Goal: Transaction & Acquisition: Download file/media

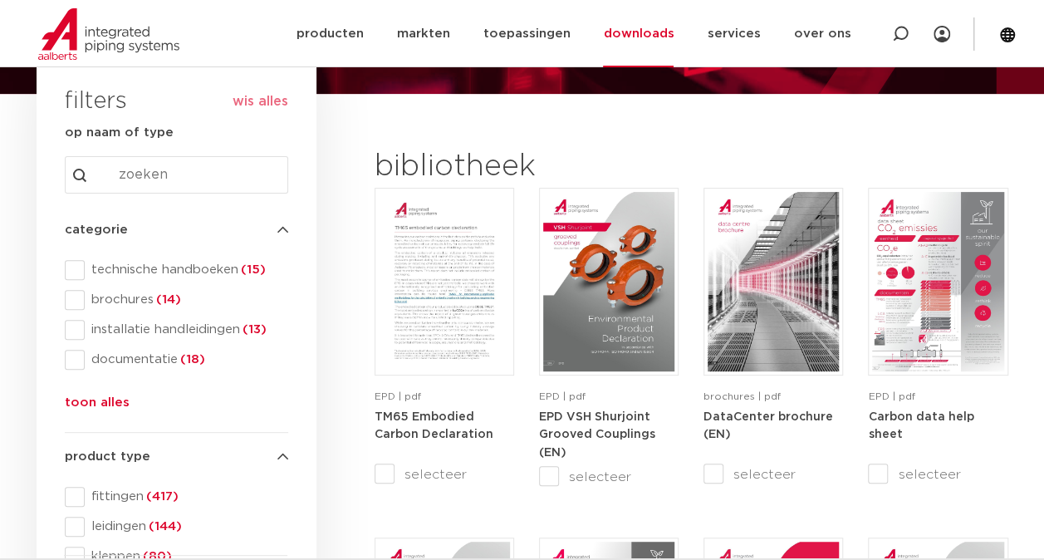
scroll to position [166, 0]
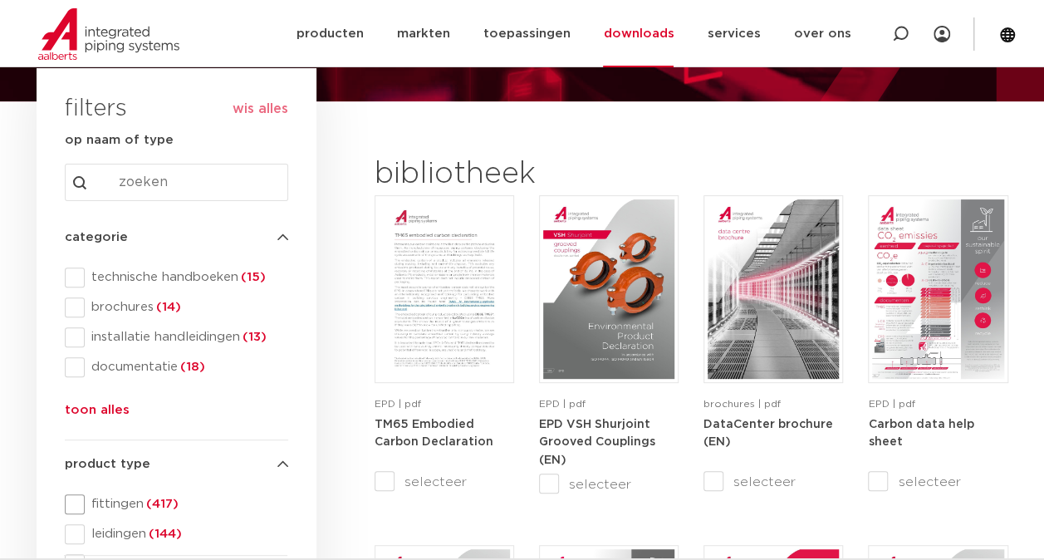
click at [135, 504] on span "fittingen (417)" at bounding box center [186, 504] width 203 height 17
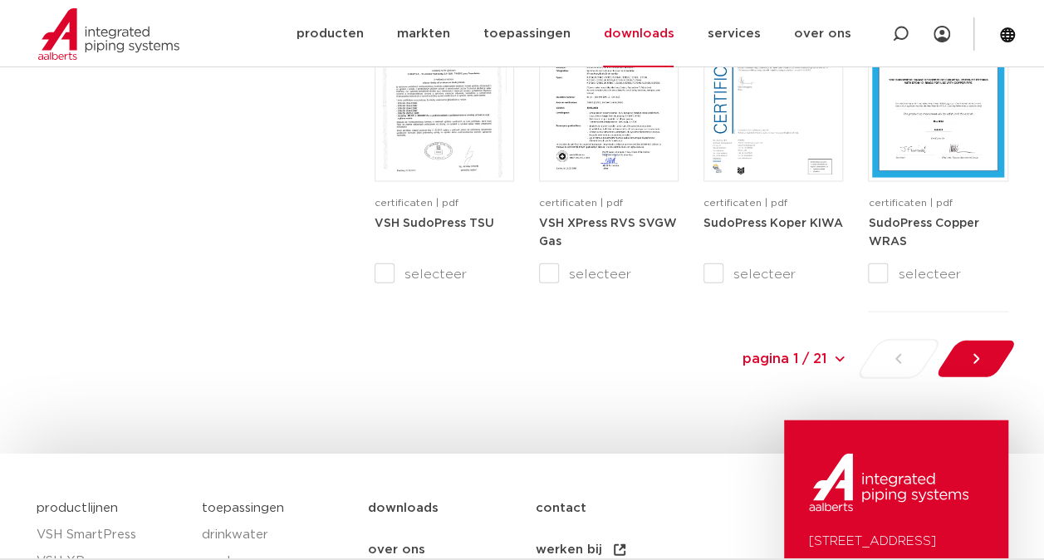
scroll to position [1827, 0]
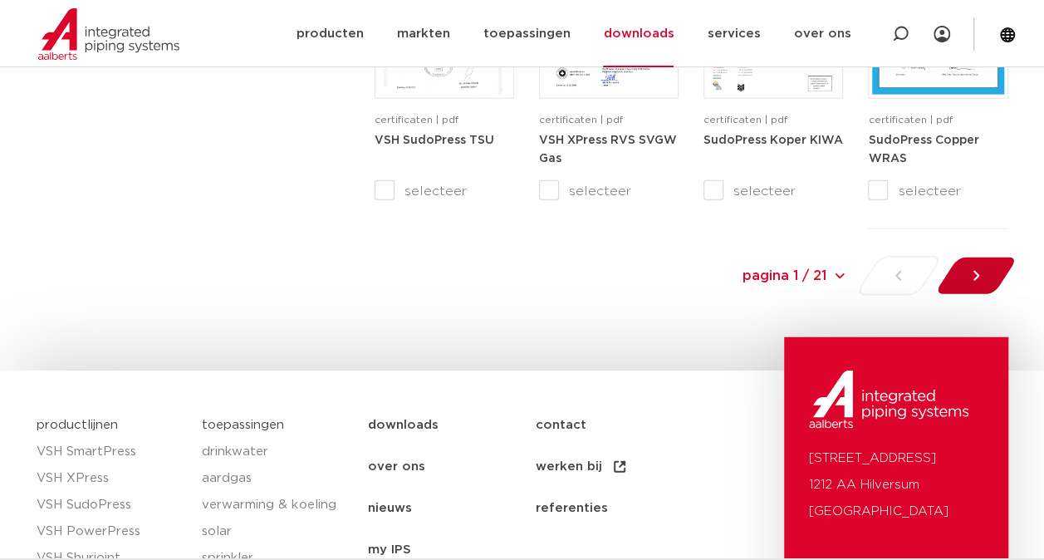
click at [972, 276] on icon at bounding box center [976, 275] width 17 height 17
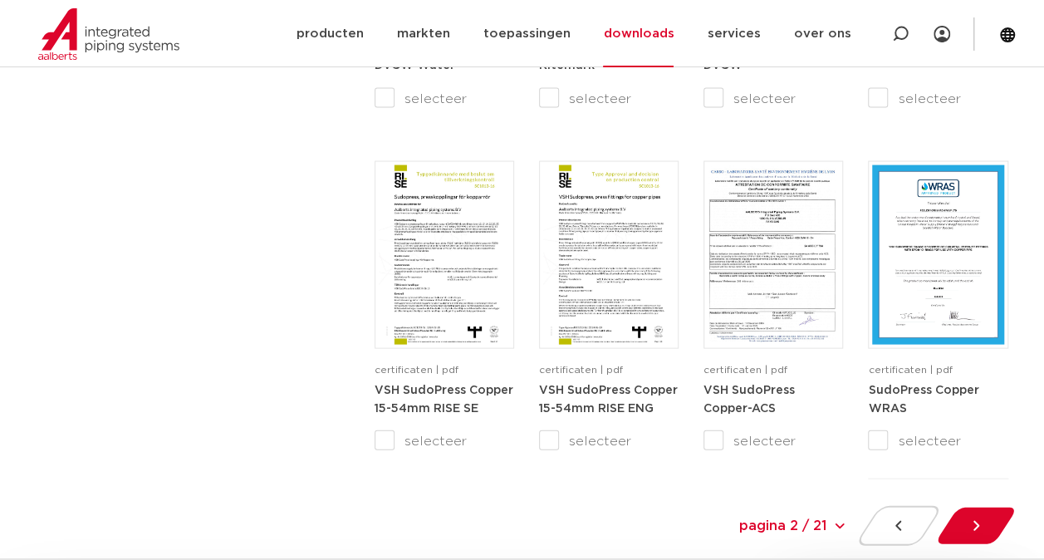
scroll to position [1772, 0]
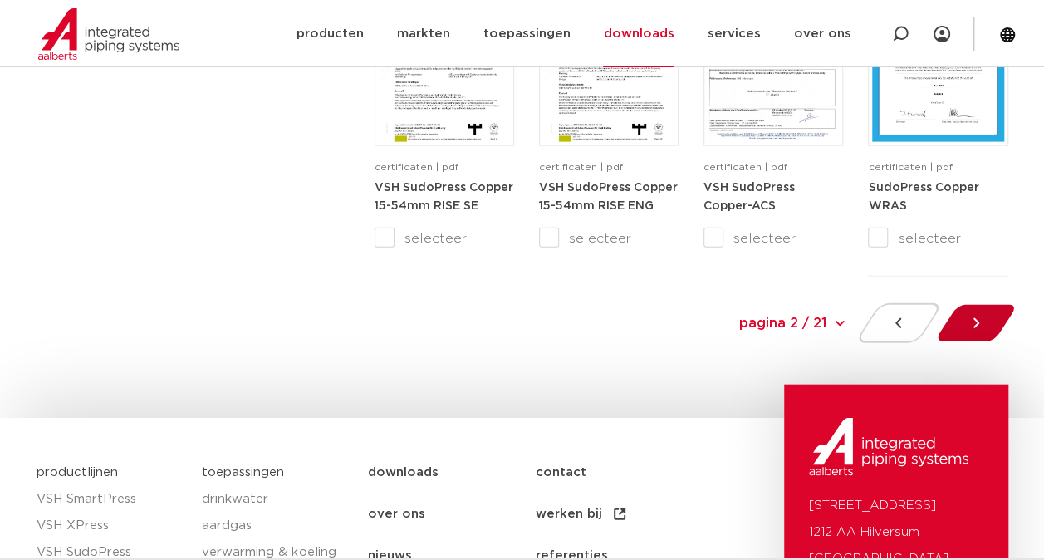
click at [957, 321] on div at bounding box center [975, 323] width 91 height 40
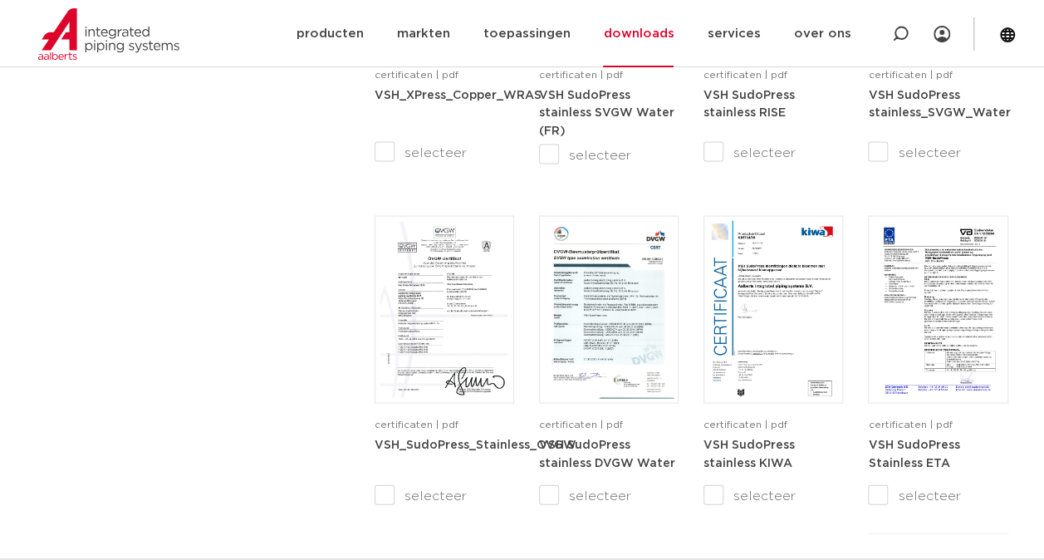
scroll to position [1772, 0]
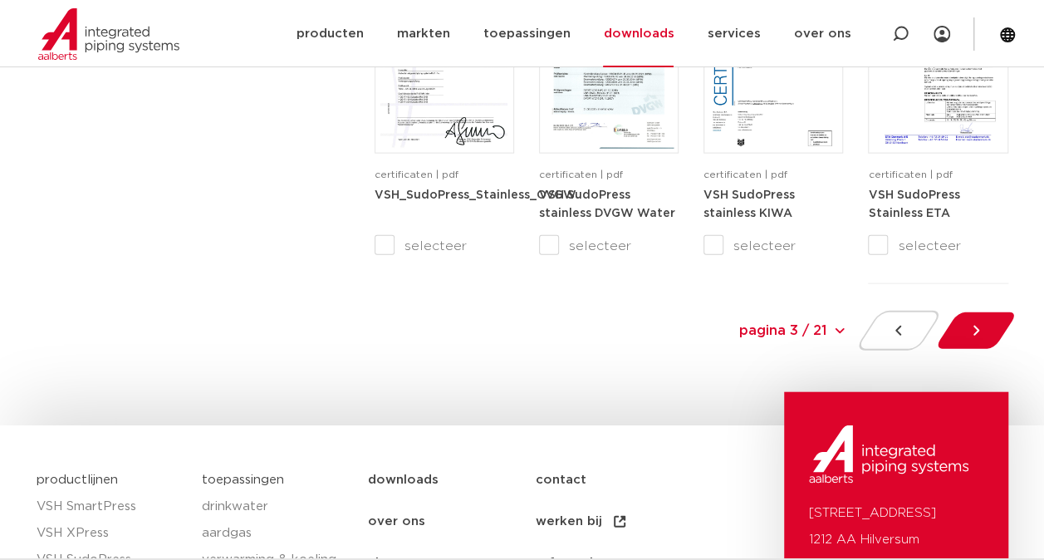
click at [958, 350] on div "pagina 3 / 21 pagina 3 / 21 1 2 3 4 5 6 7 8 9 10 11 12 13 14 15 16 17 18 19 20 …" at bounding box center [803, 331] width 437 height 40
click at [962, 341] on div at bounding box center [975, 331] width 91 height 40
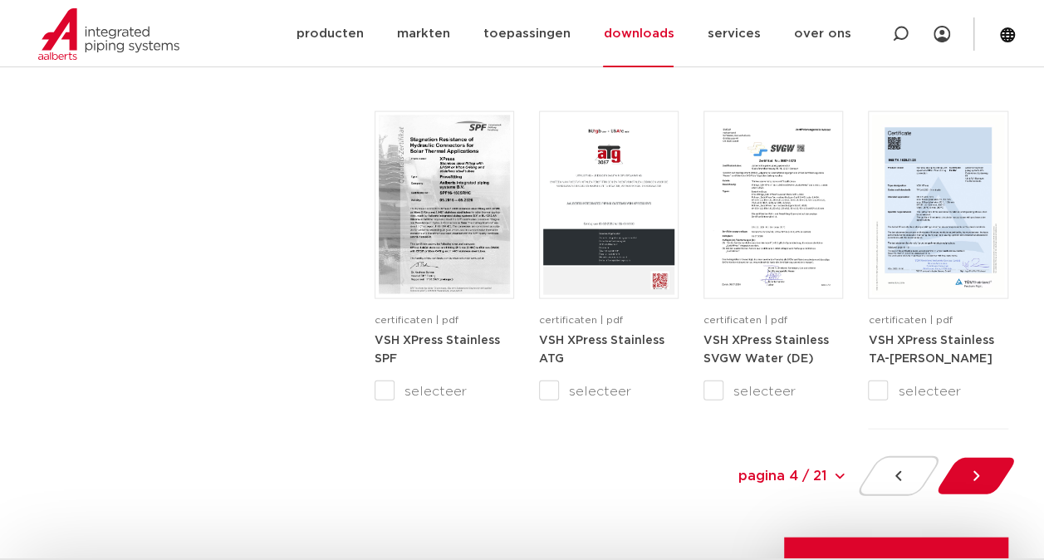
scroll to position [1689, 0]
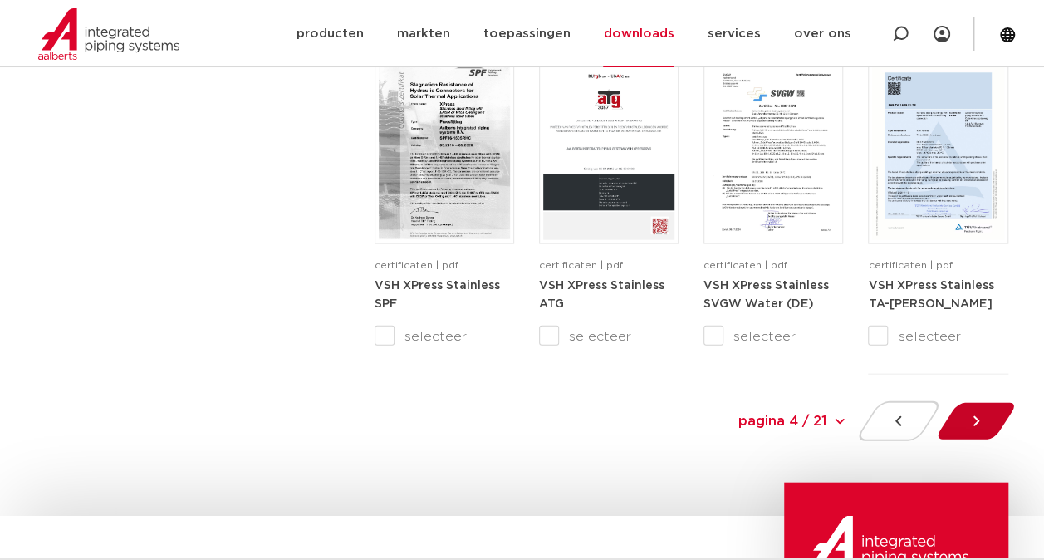
click at [977, 424] on icon at bounding box center [976, 421] width 17 height 17
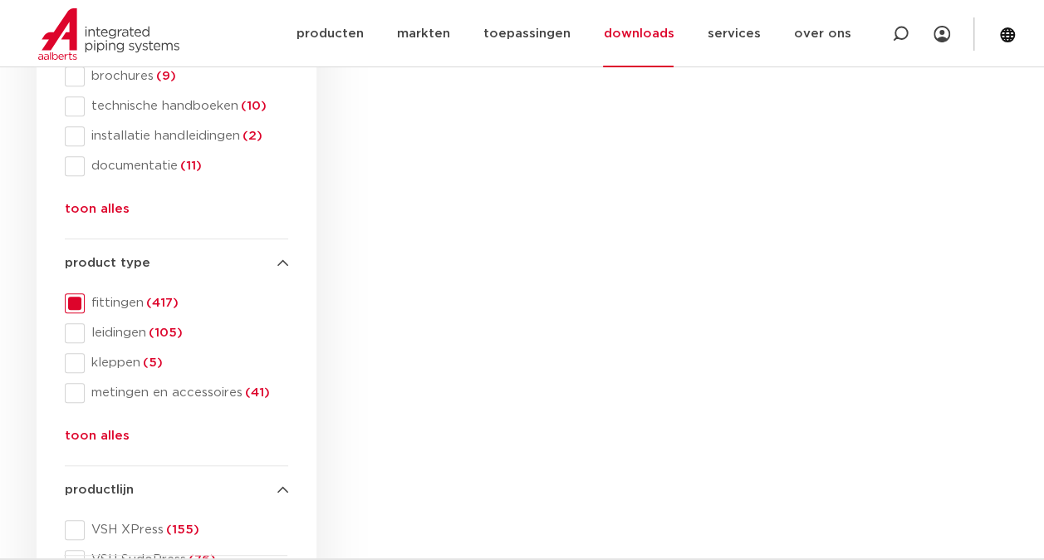
scroll to position [360, 0]
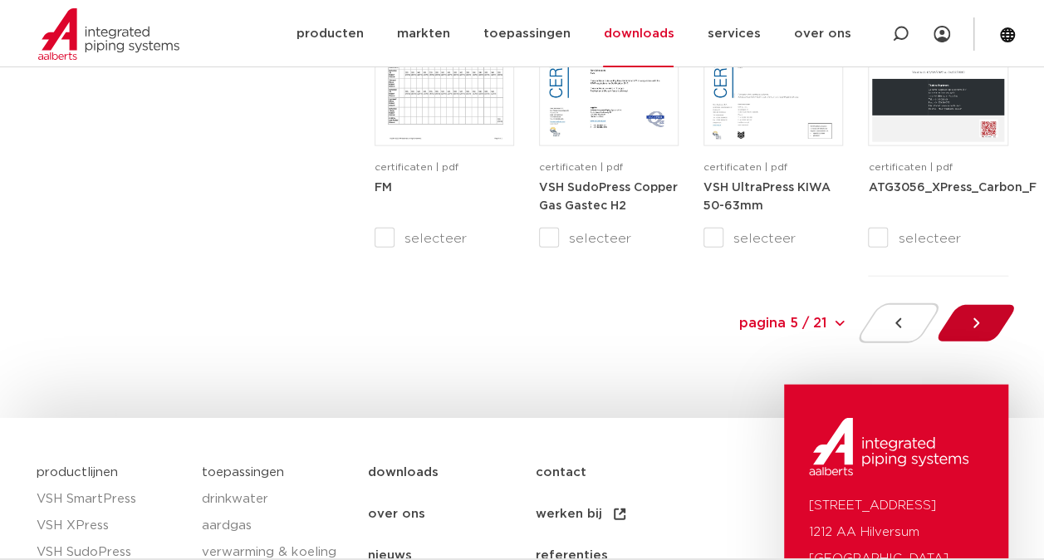
click at [980, 324] on icon at bounding box center [976, 323] width 17 height 17
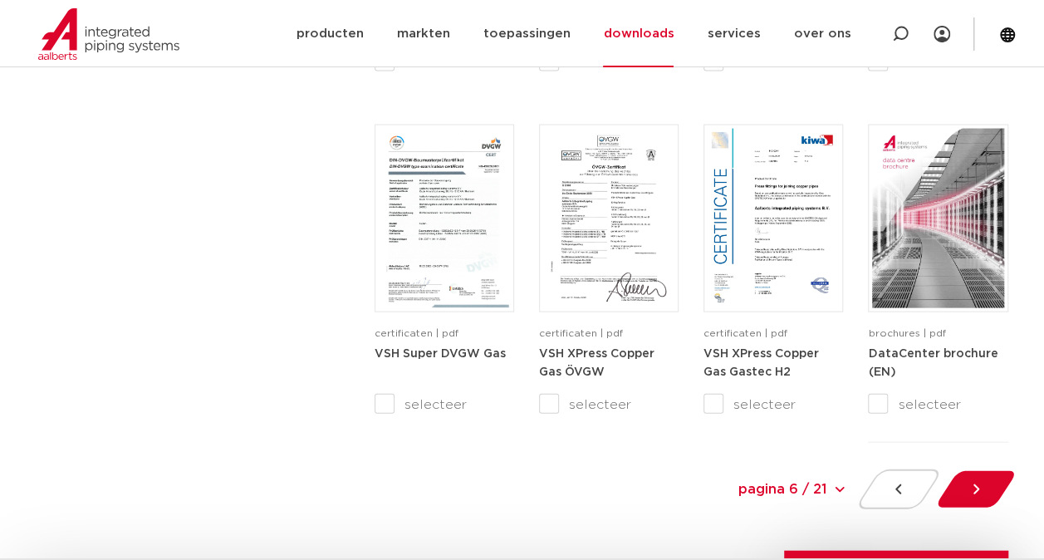
scroll to position [1938, 0]
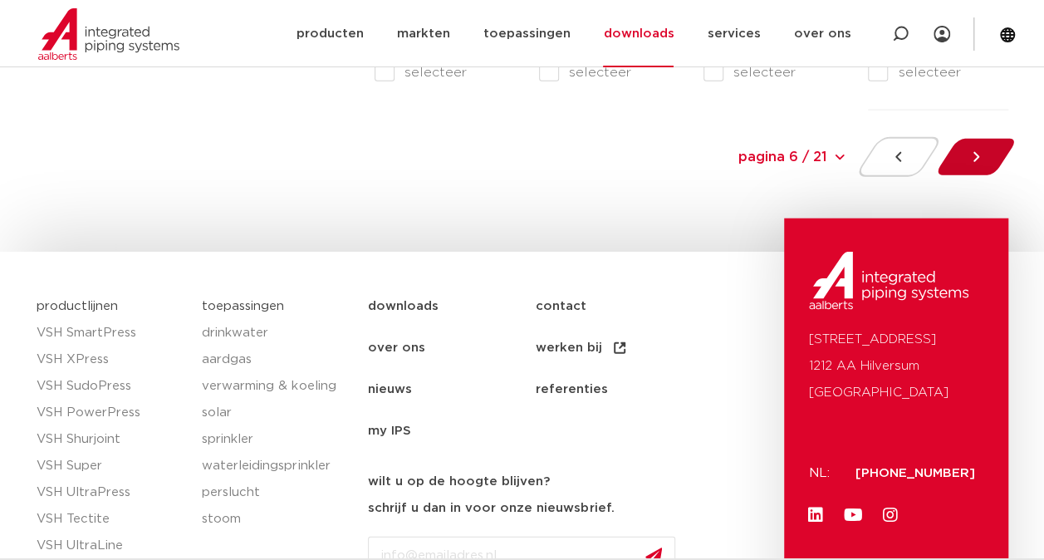
click at [988, 149] on div at bounding box center [975, 157] width 91 height 40
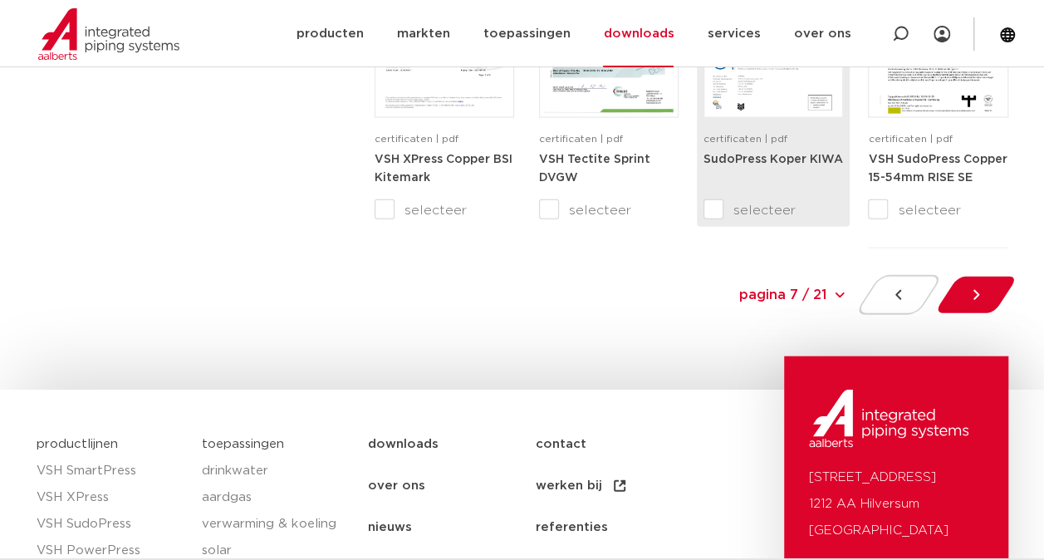
scroll to position [1827, 0]
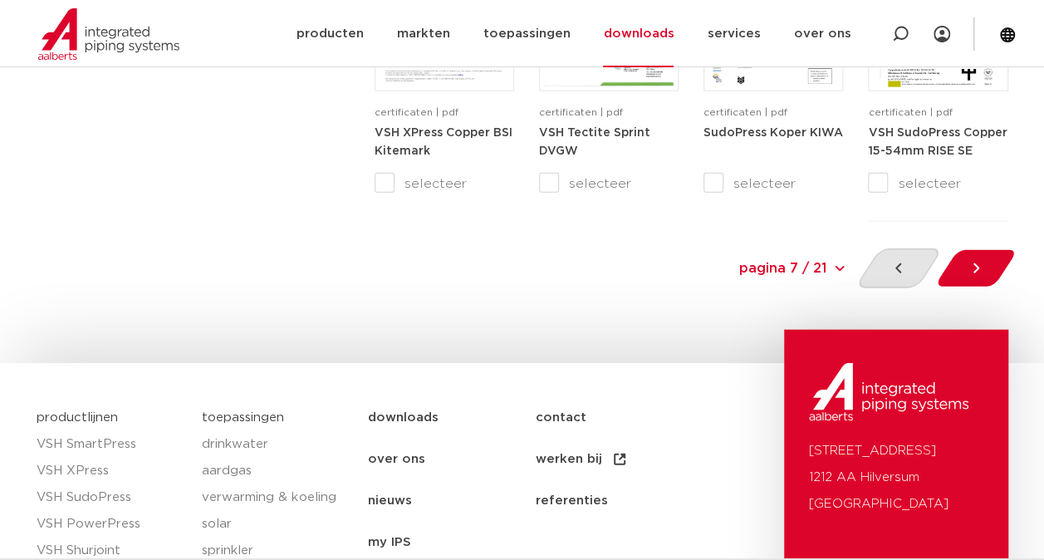
click at [895, 269] on icon at bounding box center [898, 268] width 17 height 17
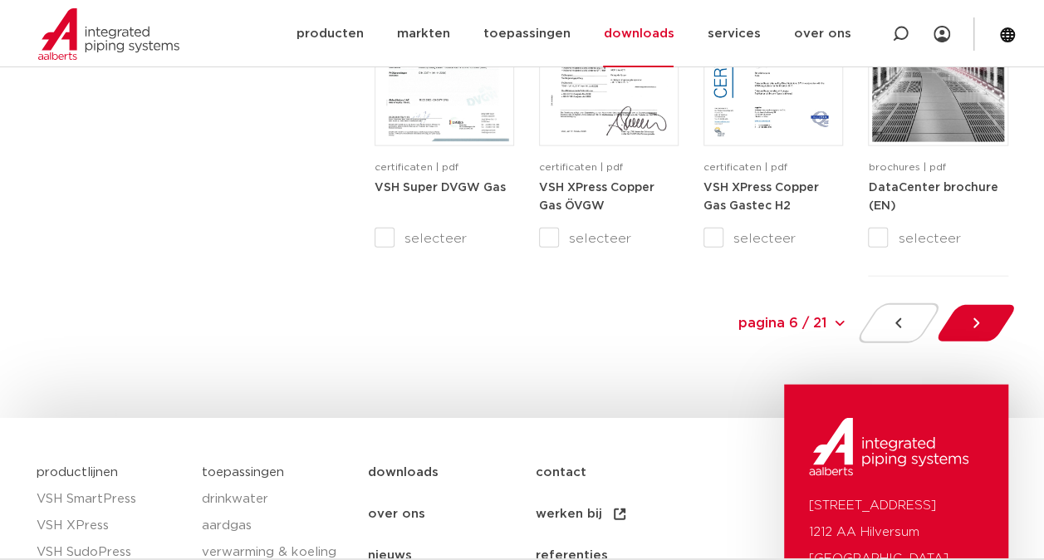
scroll to position [2021, 0]
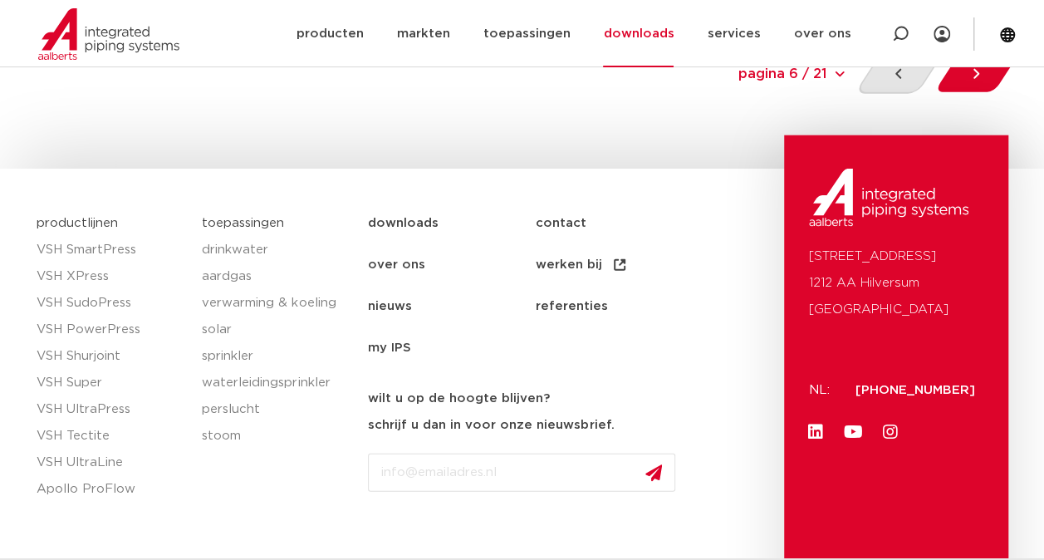
click at [900, 81] on icon at bounding box center [898, 74] width 17 height 17
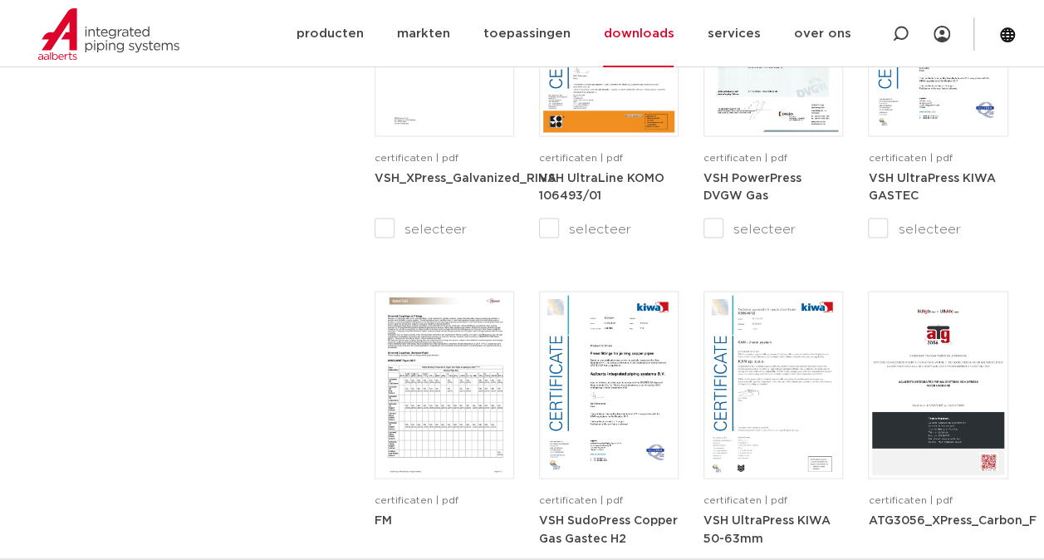
scroll to position [1938, 0]
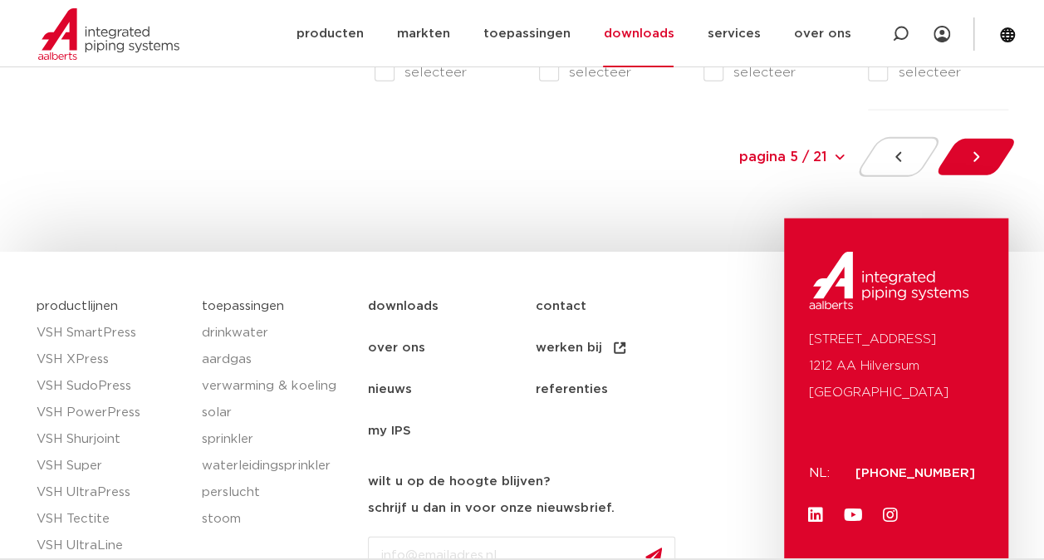
click at [819, 150] on select "pagina 5 / 21 pagina 5 / 21 1 2 3 4 5 6 7 8 9 10 11 12 13 14 15 16 17 18 19 20 …" at bounding box center [722, 157] width 249 height 37
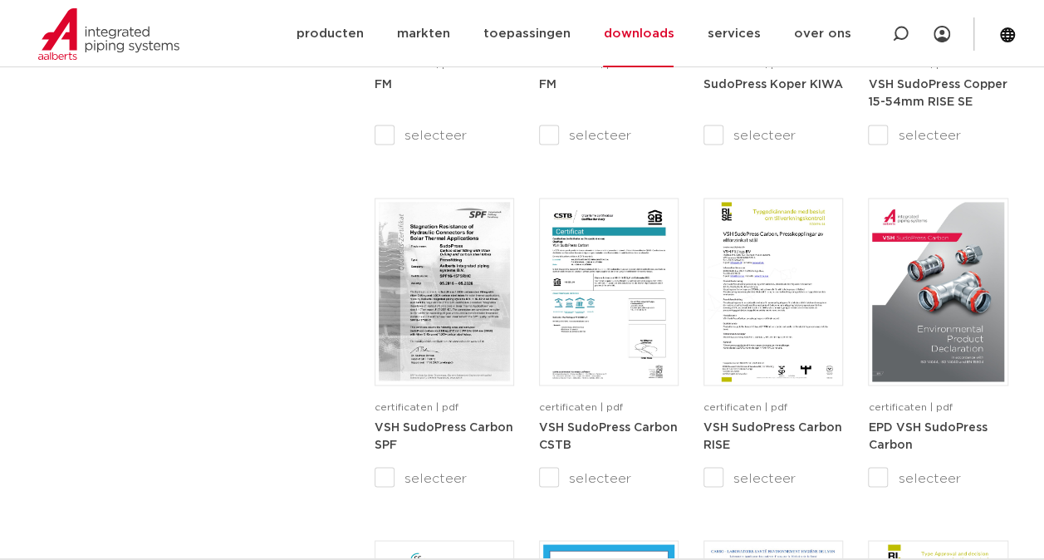
scroll to position [1357, 0]
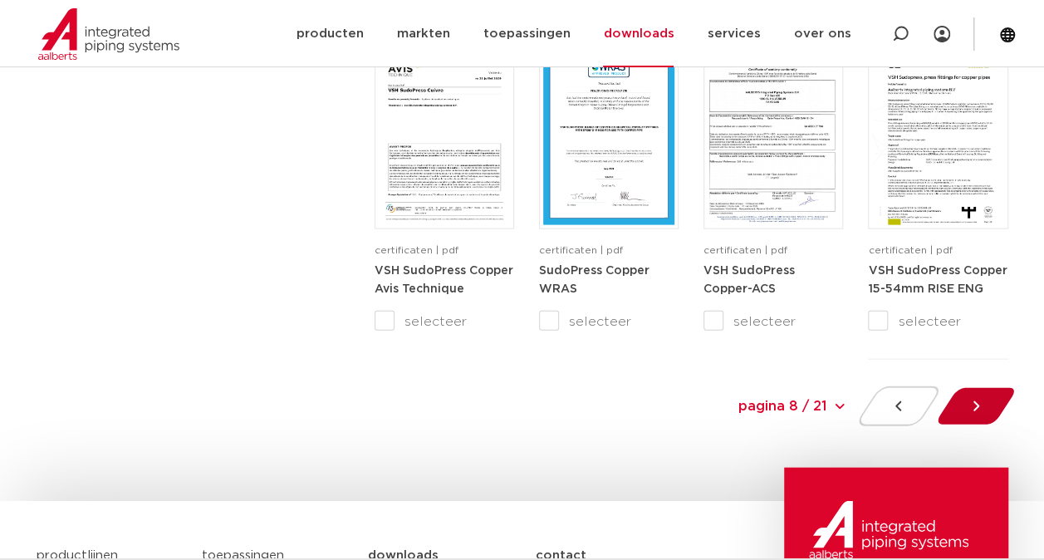
click at [985, 414] on div at bounding box center [975, 406] width 91 height 40
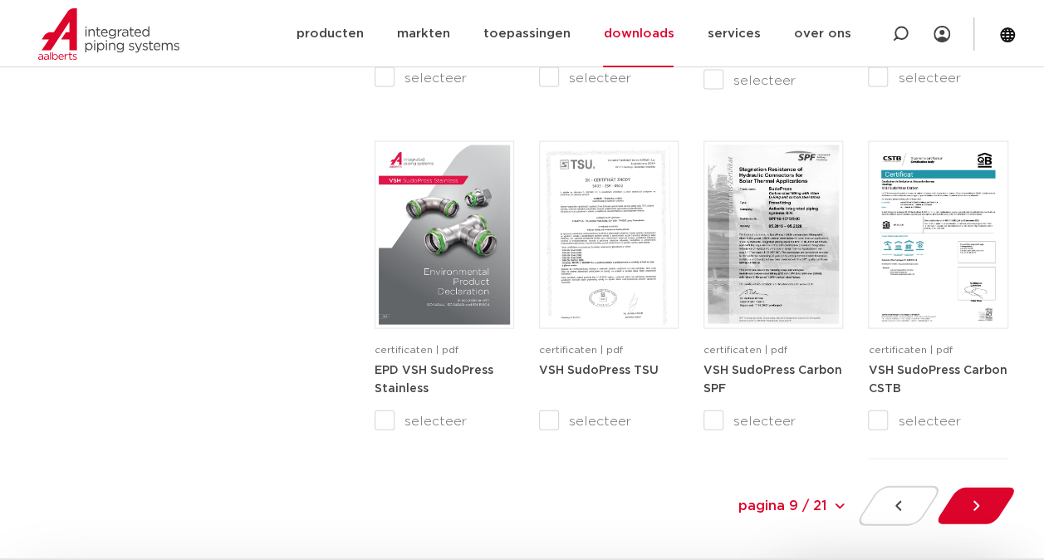
scroll to position [1606, 0]
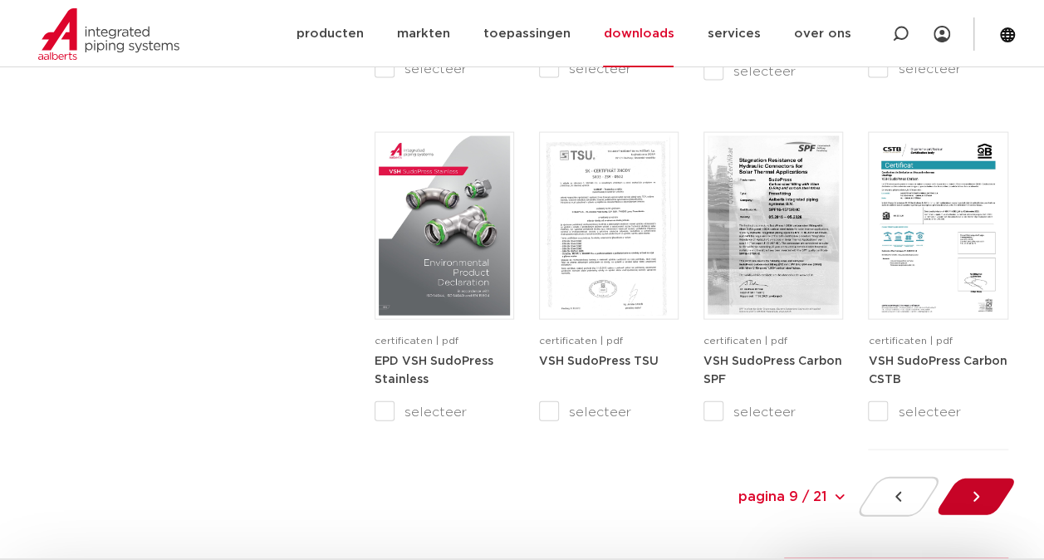
click at [984, 503] on div at bounding box center [975, 497] width 91 height 40
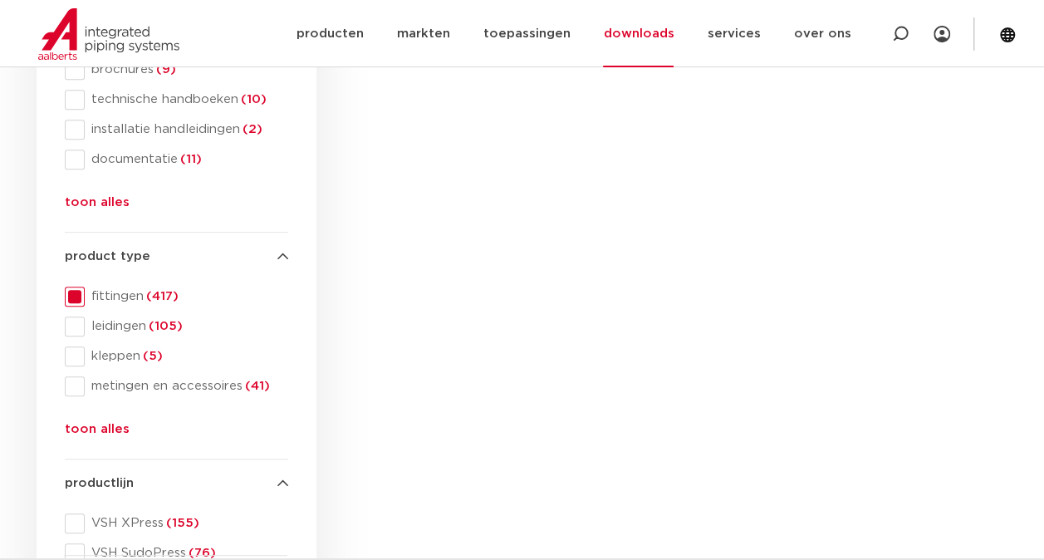
scroll to position [360, 0]
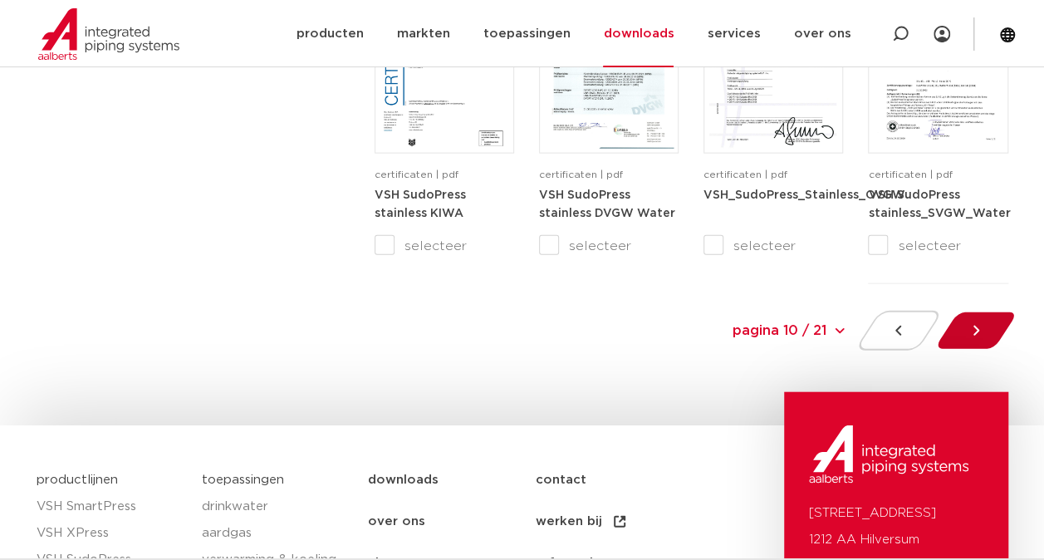
click at [960, 344] on div at bounding box center [975, 331] width 91 height 40
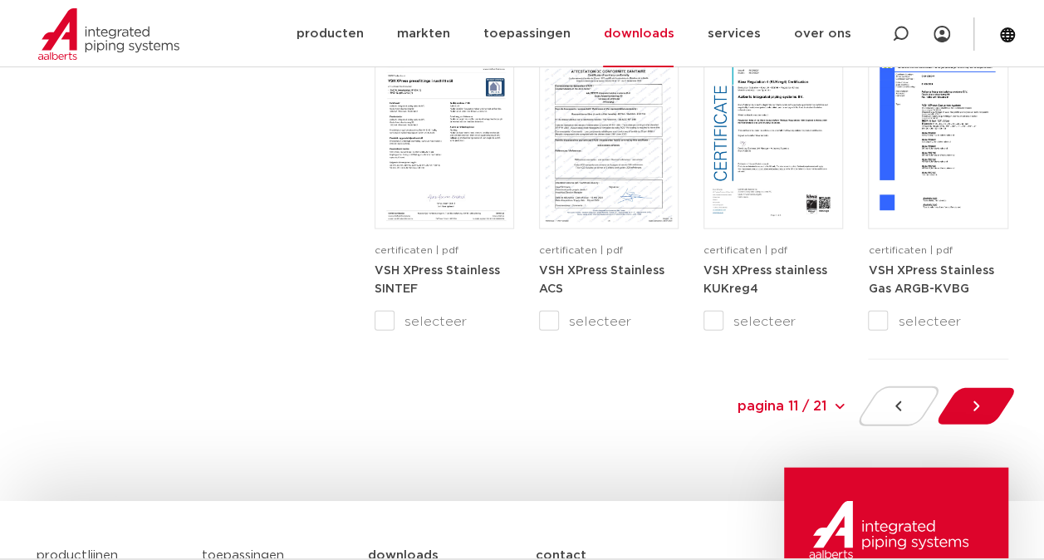
scroll to position [2021, 0]
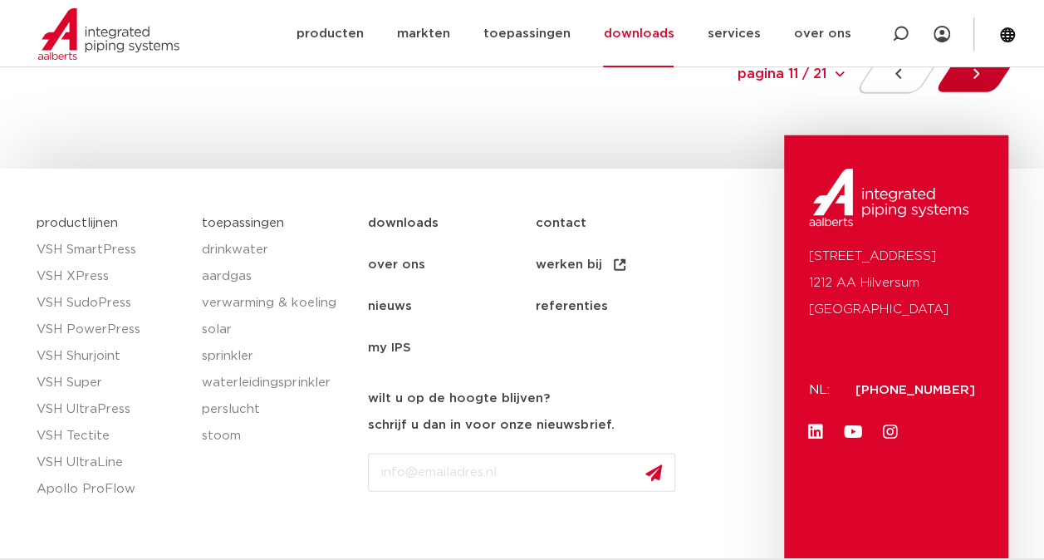
click at [970, 75] on icon at bounding box center [976, 74] width 17 height 17
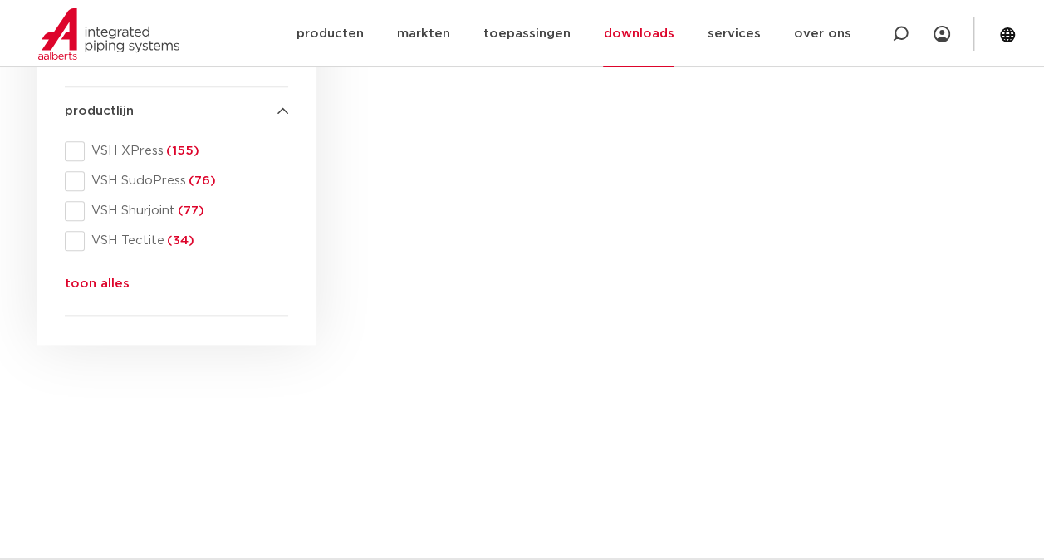
scroll to position [360, 0]
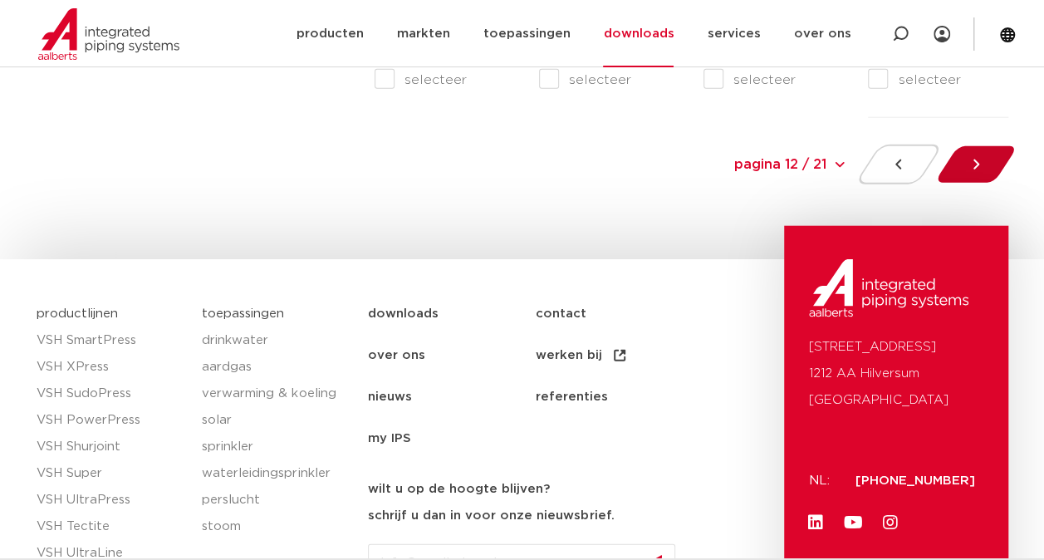
click at [955, 161] on div at bounding box center [975, 165] width 91 height 40
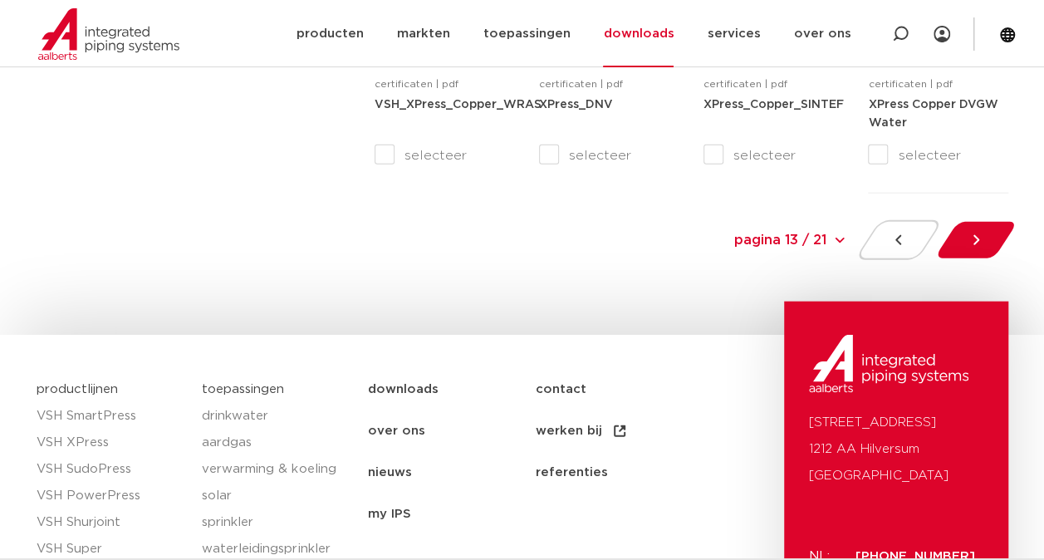
scroll to position [1855, 0]
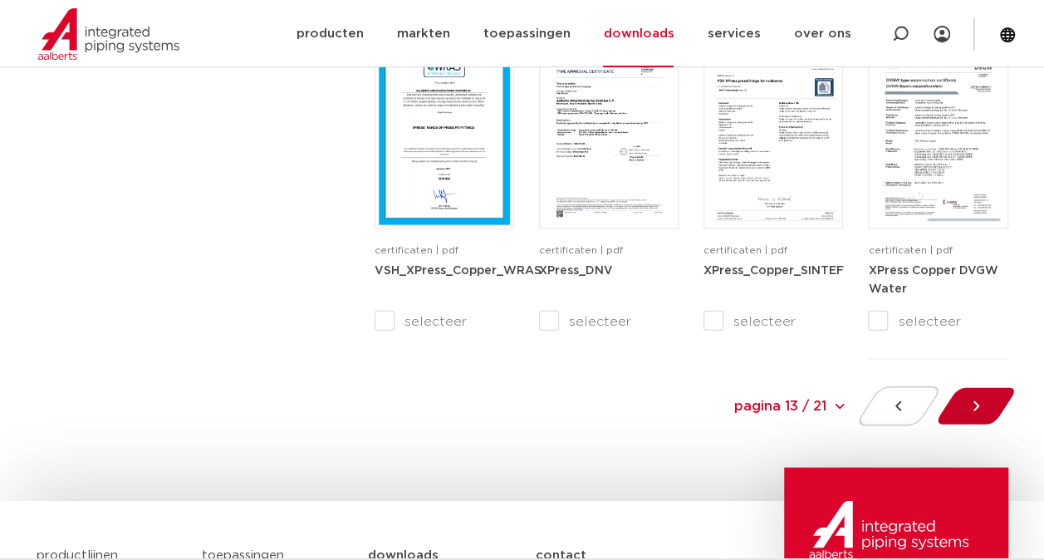
click at [998, 406] on div at bounding box center [975, 406] width 91 height 40
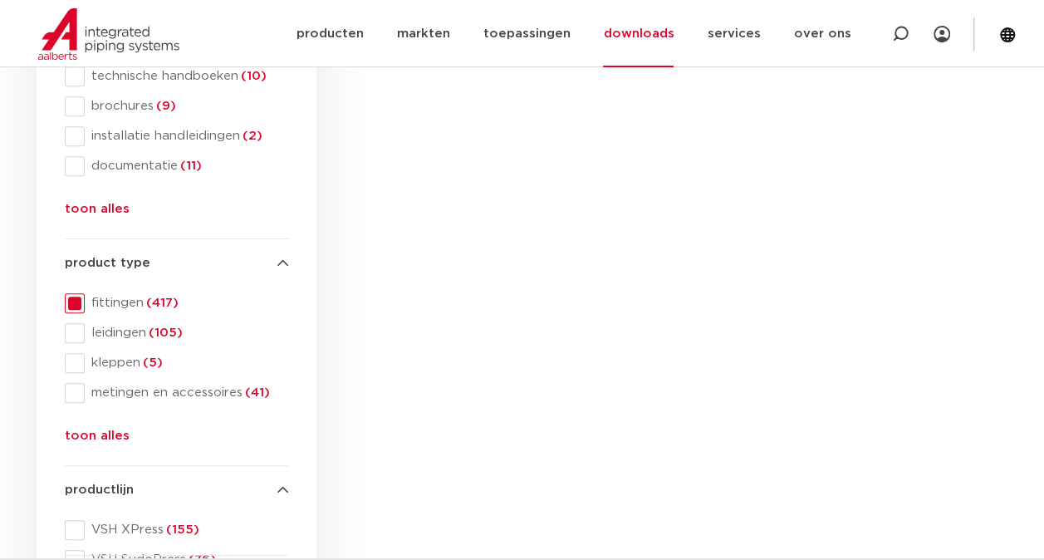
scroll to position [360, 0]
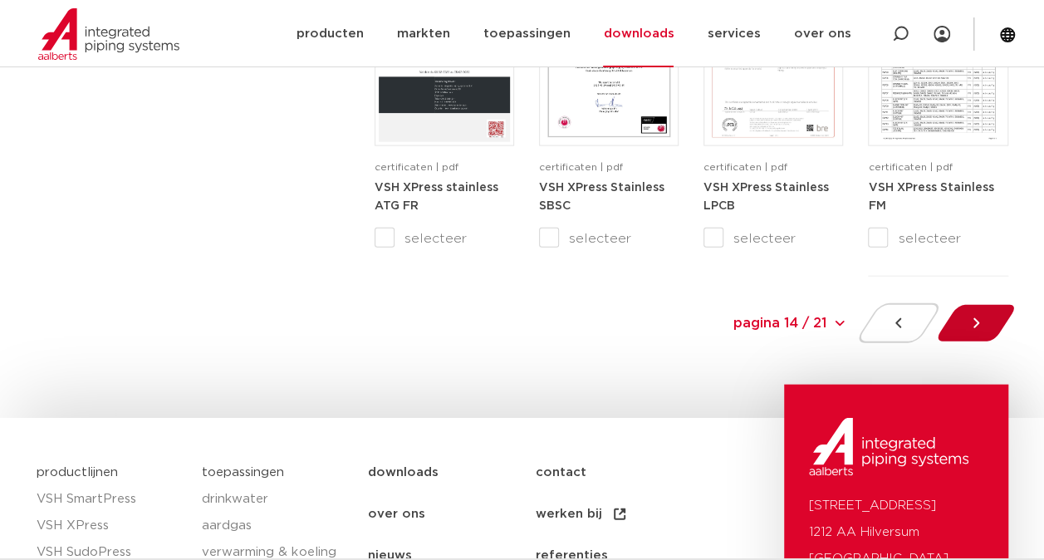
click at [974, 316] on icon at bounding box center [976, 323] width 17 height 17
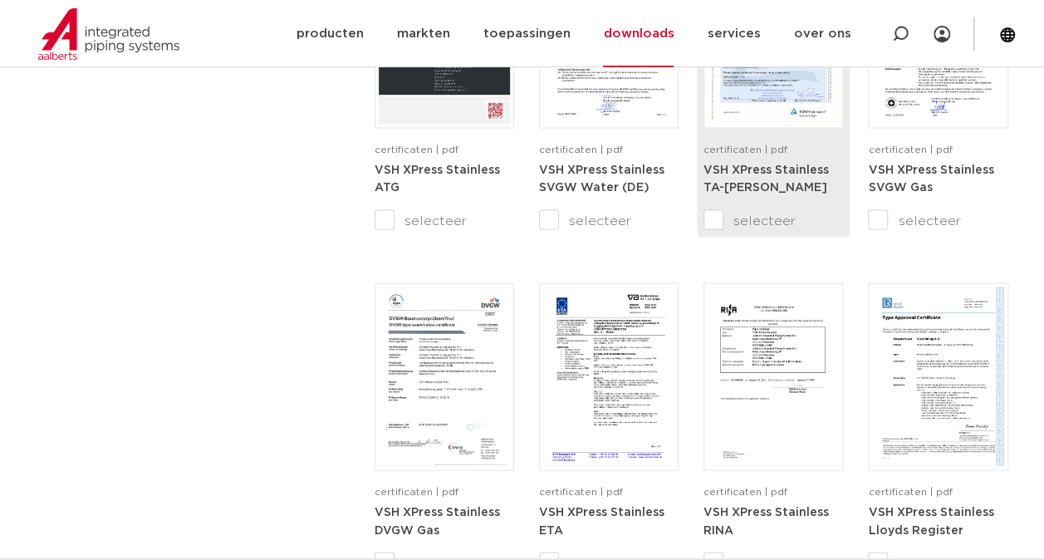
scroll to position [1606, 0]
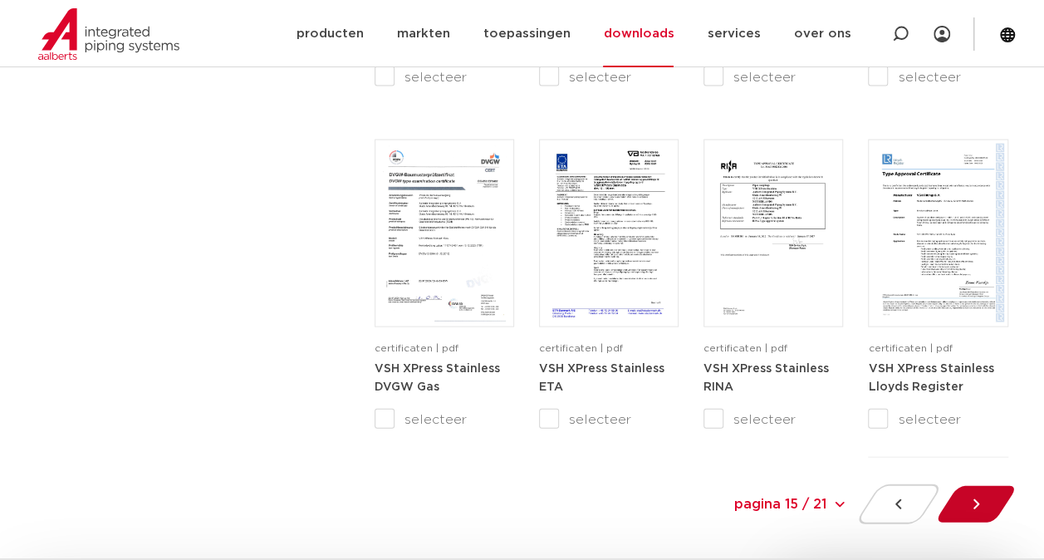
click at [980, 502] on icon at bounding box center [976, 504] width 17 height 17
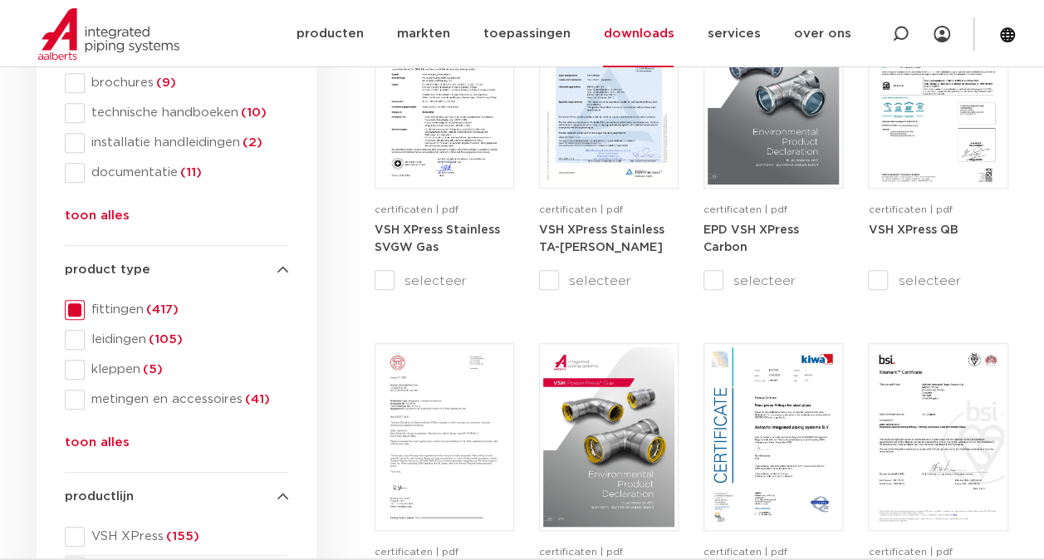
scroll to position [610, 0]
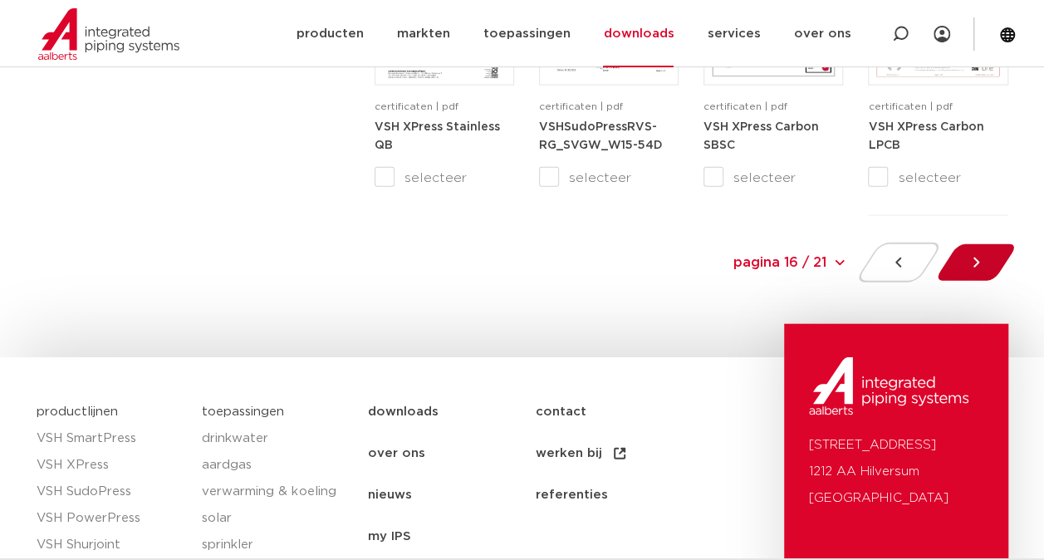
click at [1002, 265] on div at bounding box center [975, 263] width 91 height 40
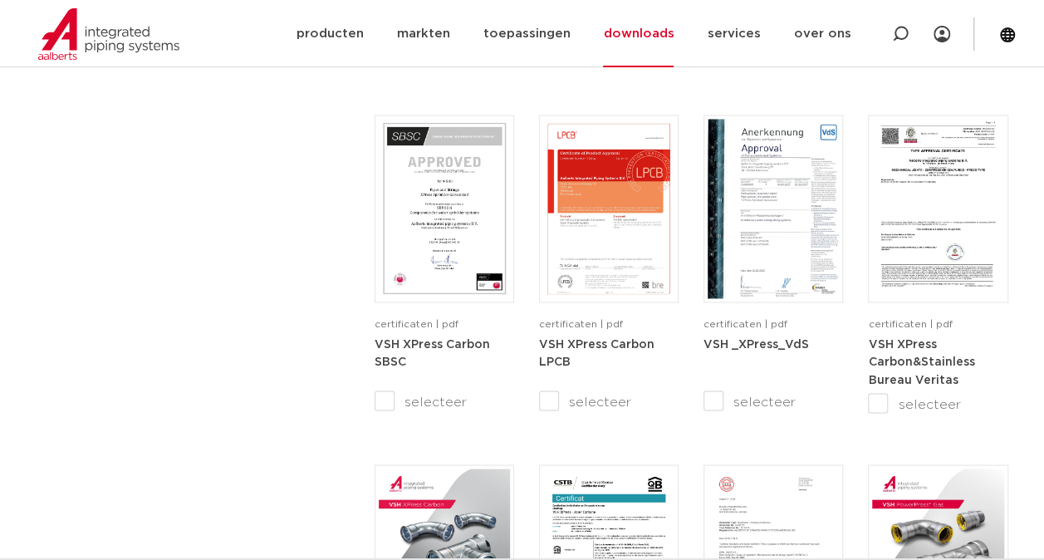
scroll to position [1606, 0]
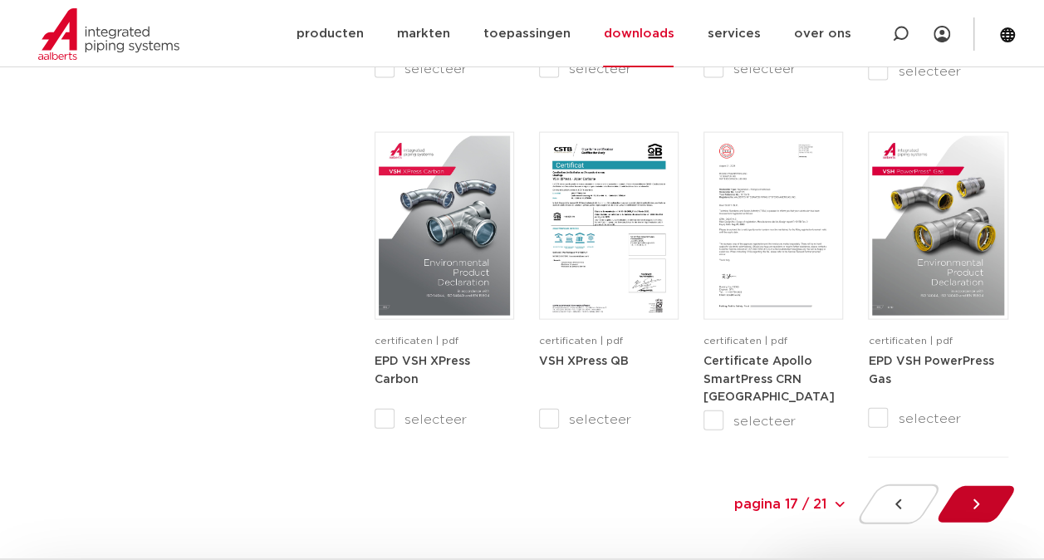
click at [990, 510] on div at bounding box center [975, 504] width 91 height 40
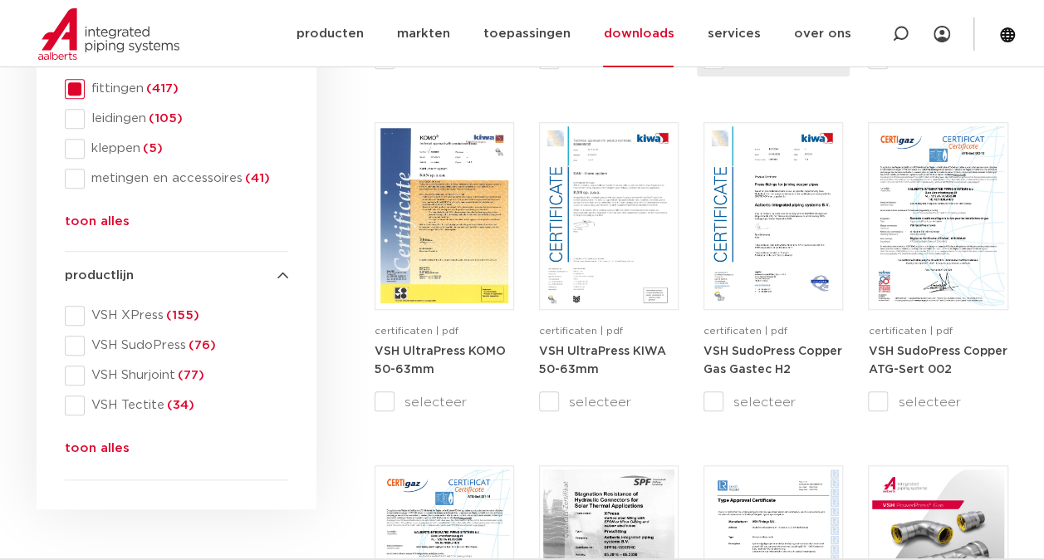
scroll to position [914, 0]
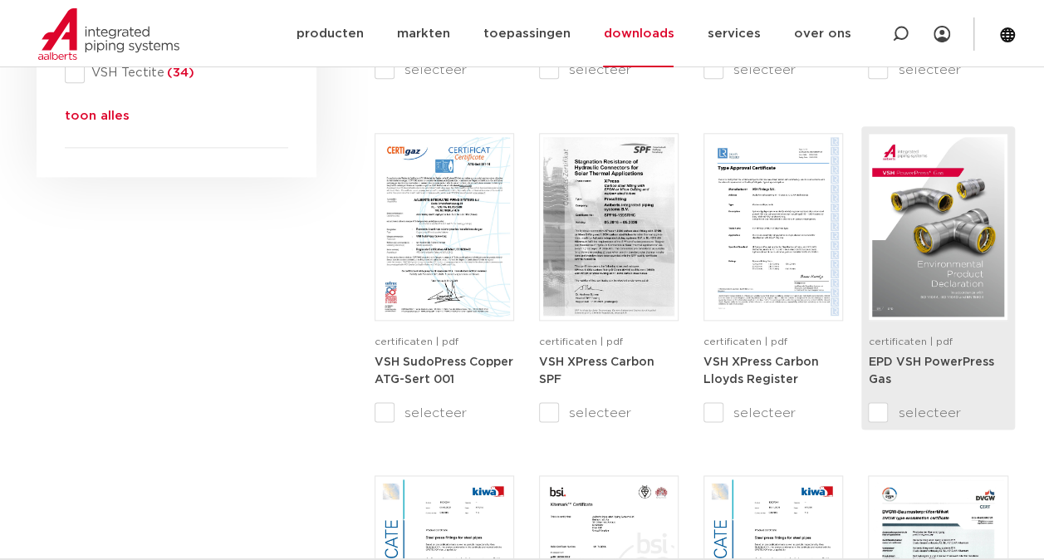
click at [932, 360] on strong "EPD VSH PowerPress Gas" at bounding box center [930, 371] width 125 height 30
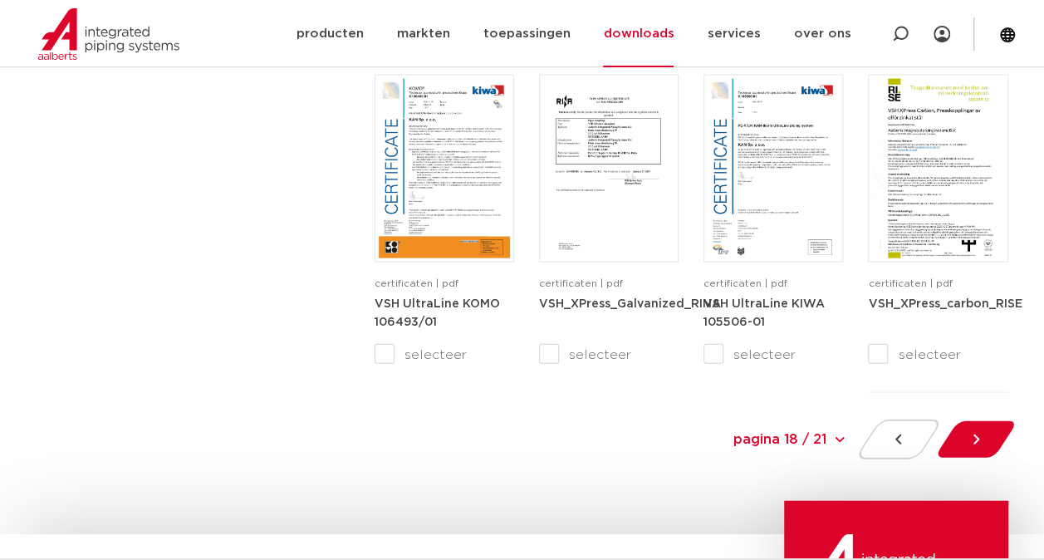
scroll to position [1661, 0]
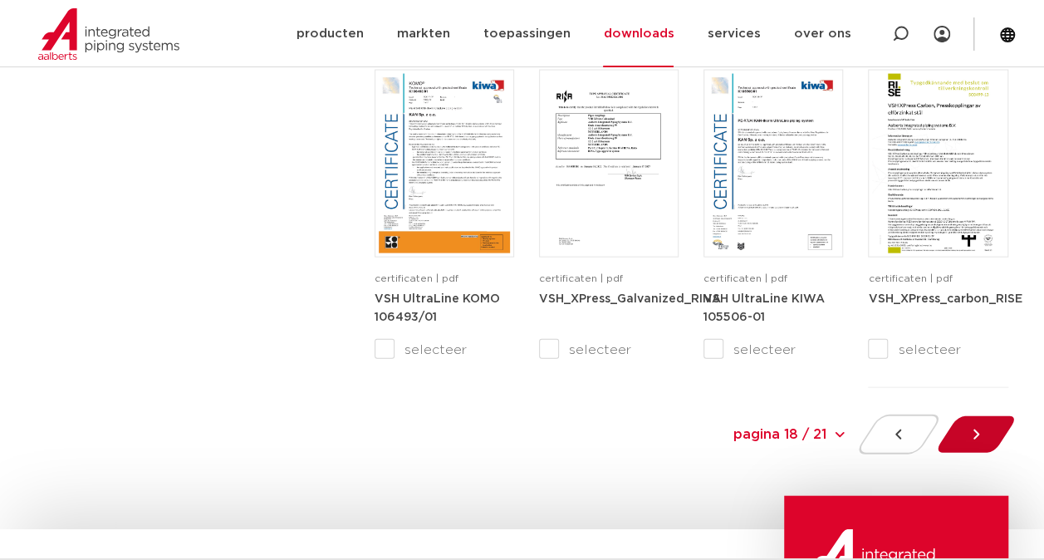
click at [972, 442] on icon at bounding box center [976, 434] width 17 height 17
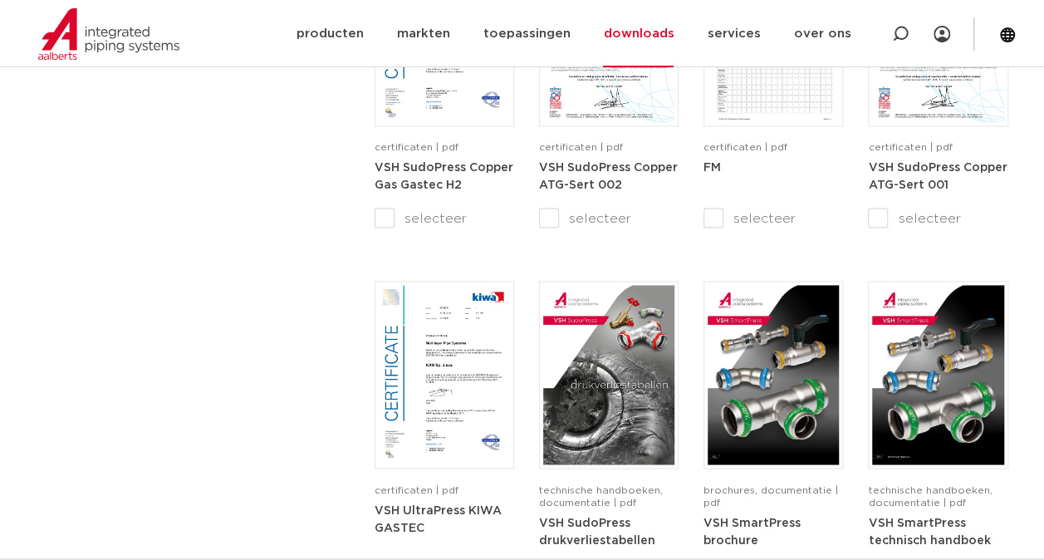
scroll to position [1191, 0]
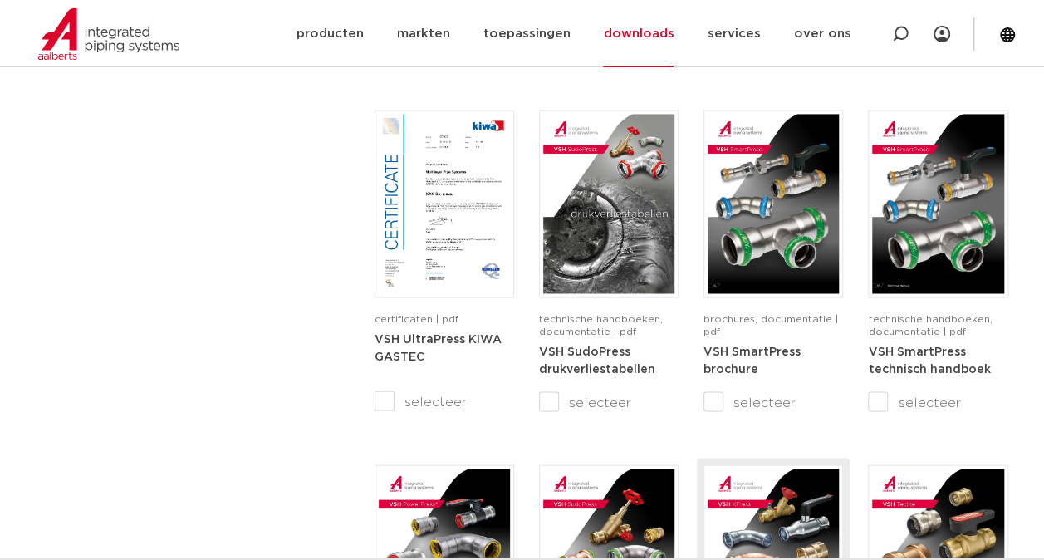
scroll to position [1246, 0]
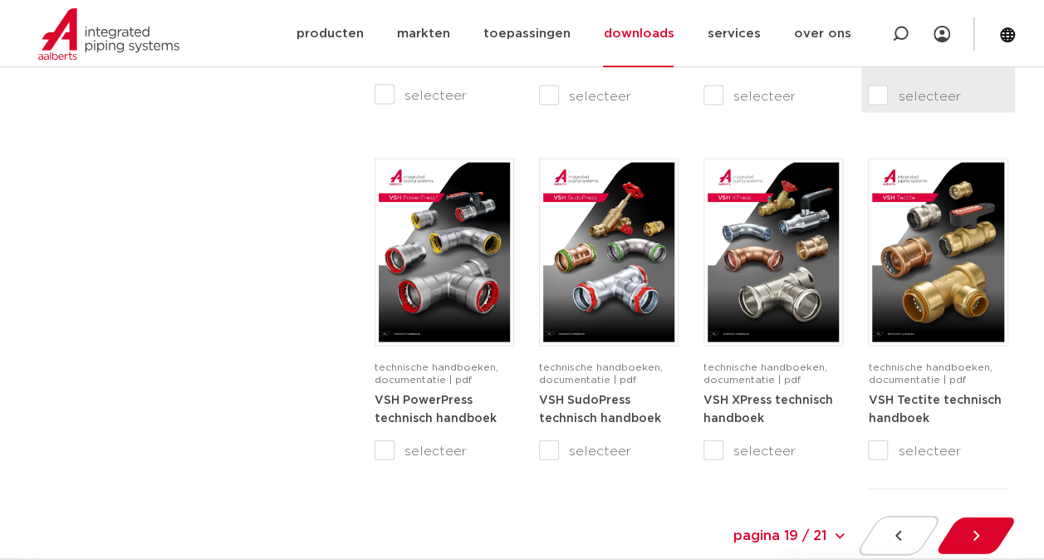
scroll to position [1744, 0]
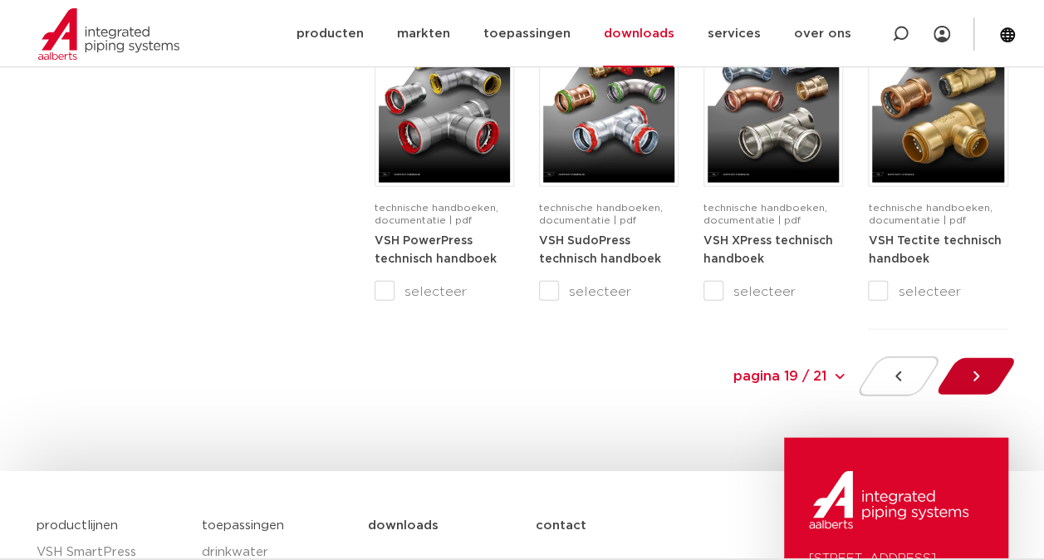
click at [985, 380] on div at bounding box center [975, 376] width 91 height 40
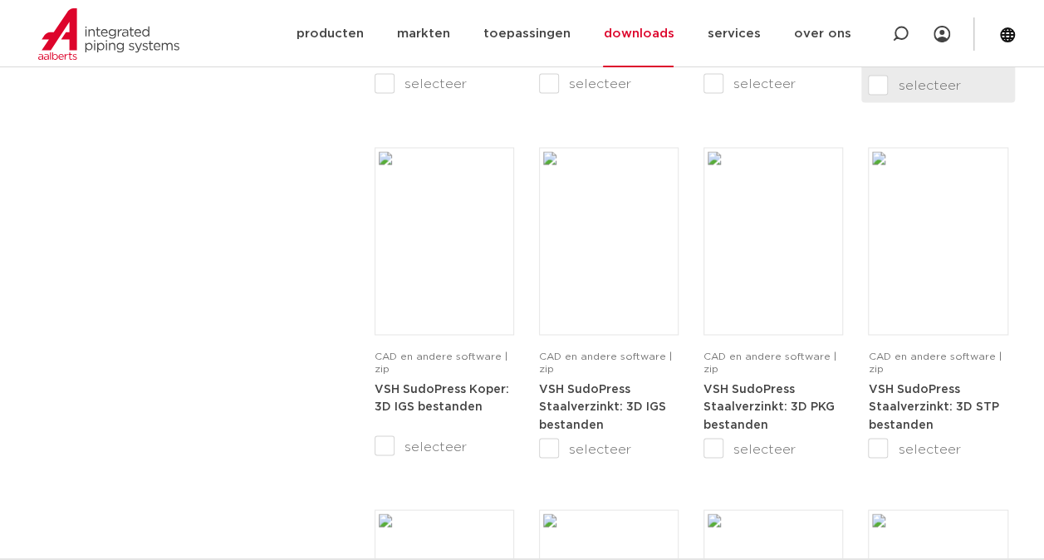
scroll to position [1357, 0]
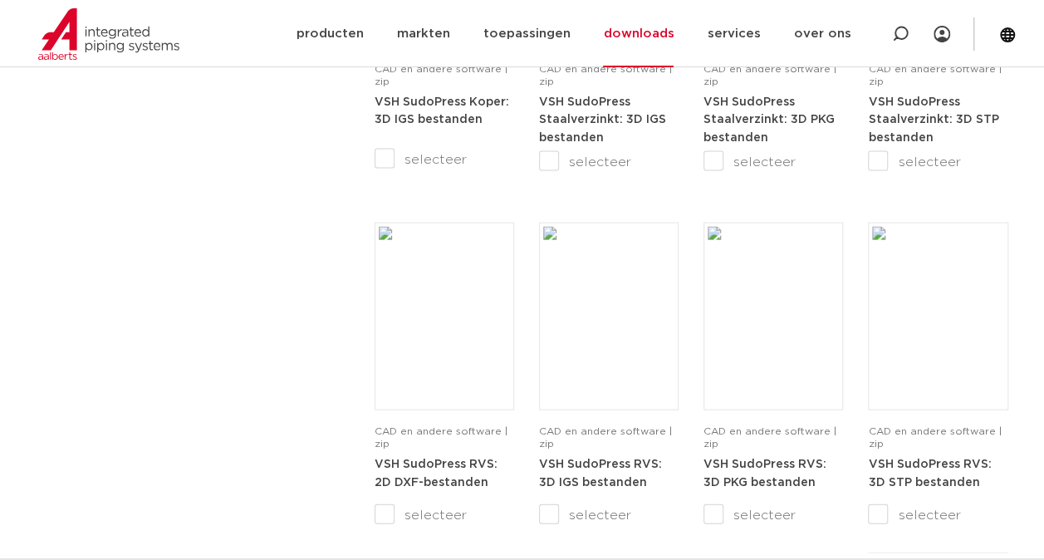
scroll to position [1578, 0]
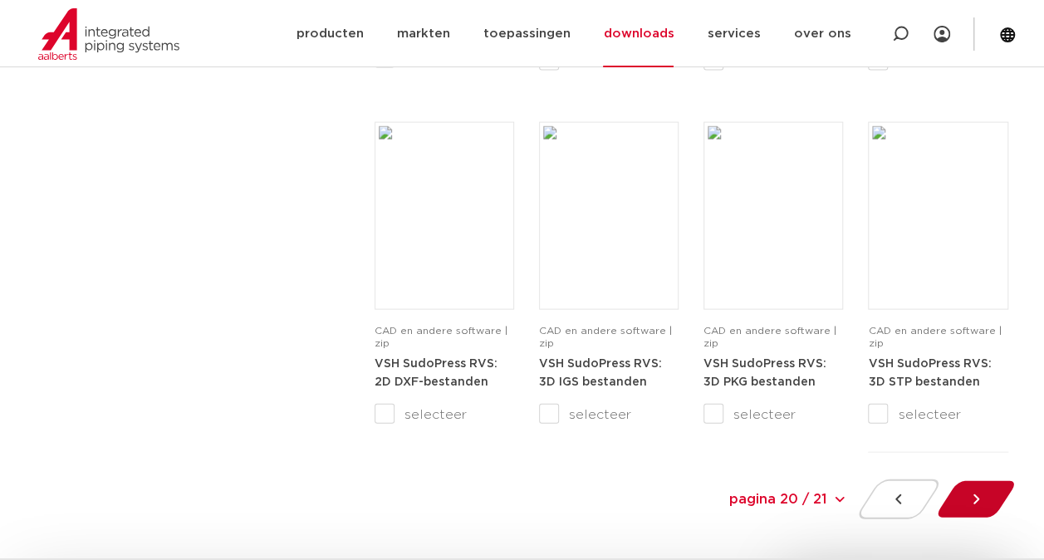
click at [983, 508] on div at bounding box center [975, 499] width 91 height 40
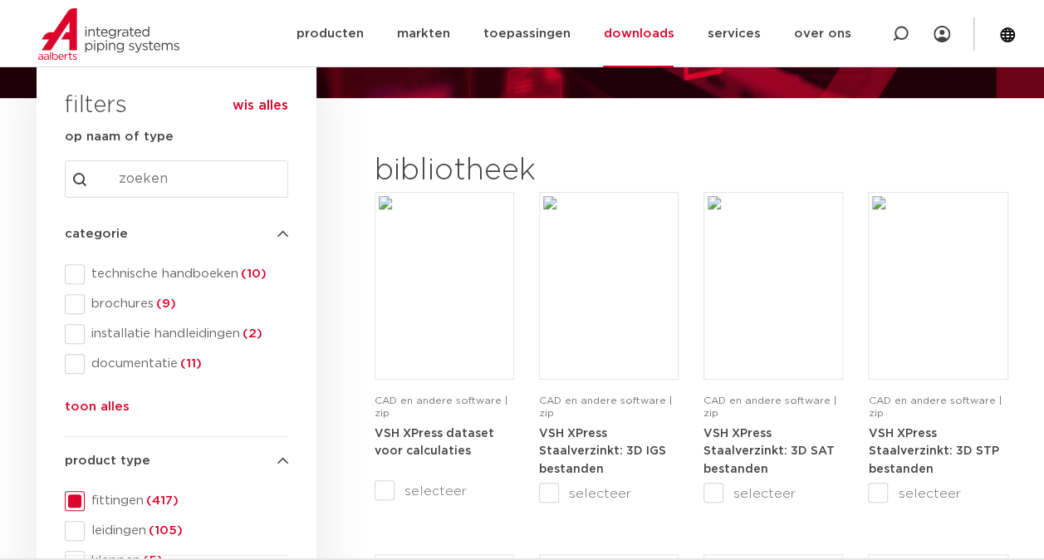
scroll to position [194, 0]
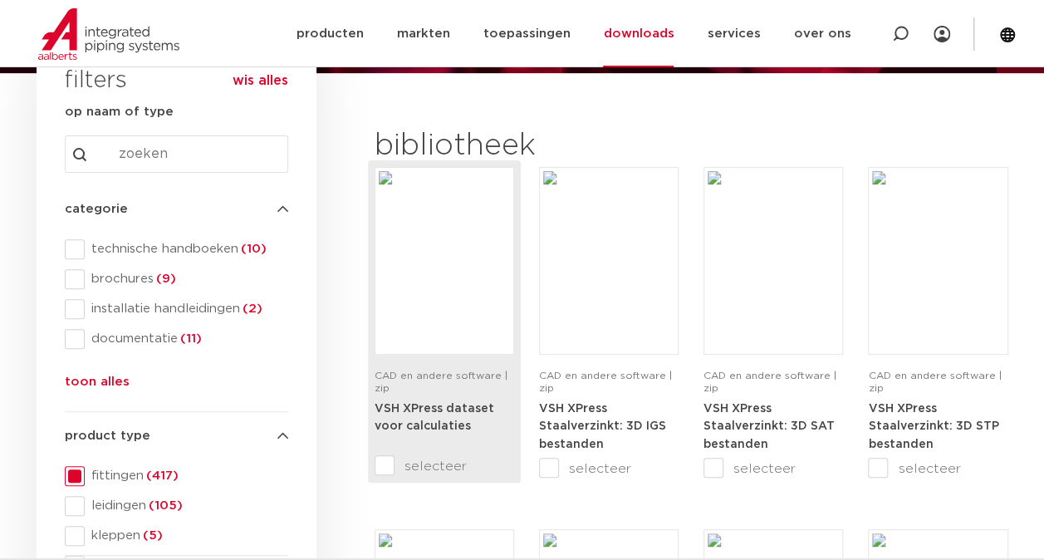
click at [454, 313] on img at bounding box center [444, 260] width 131 height 179
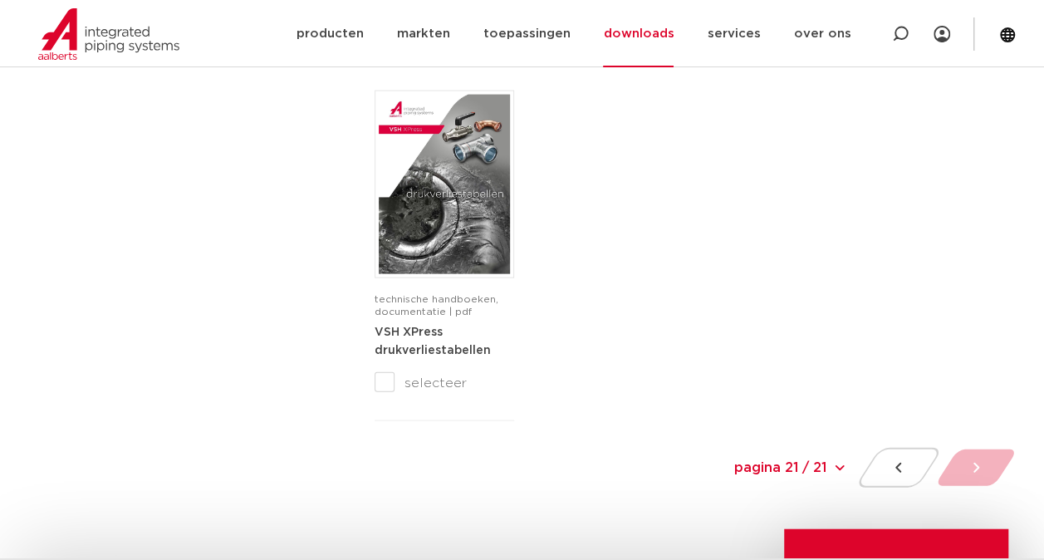
scroll to position [1689, 0]
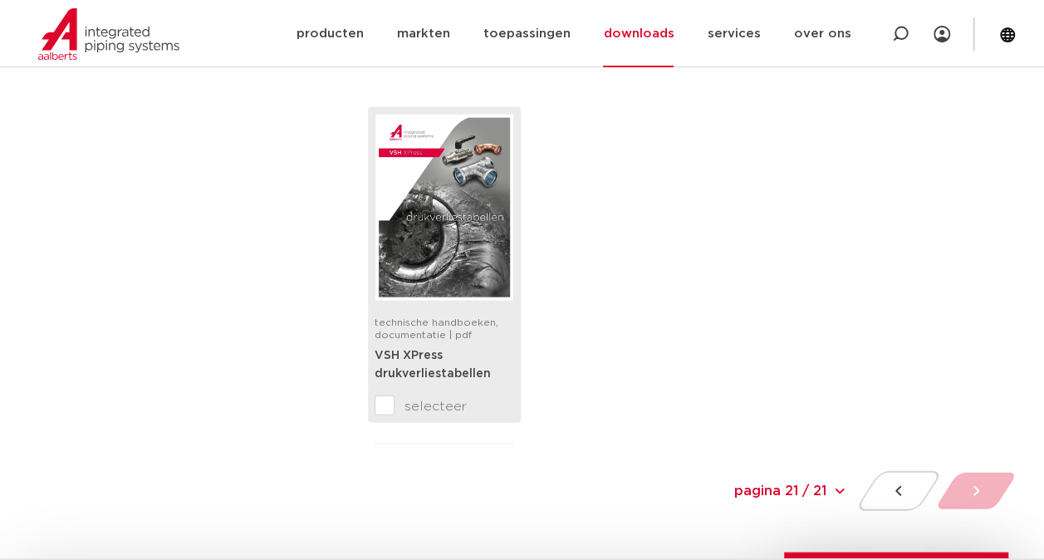
click at [403, 233] on img at bounding box center [444, 207] width 131 height 179
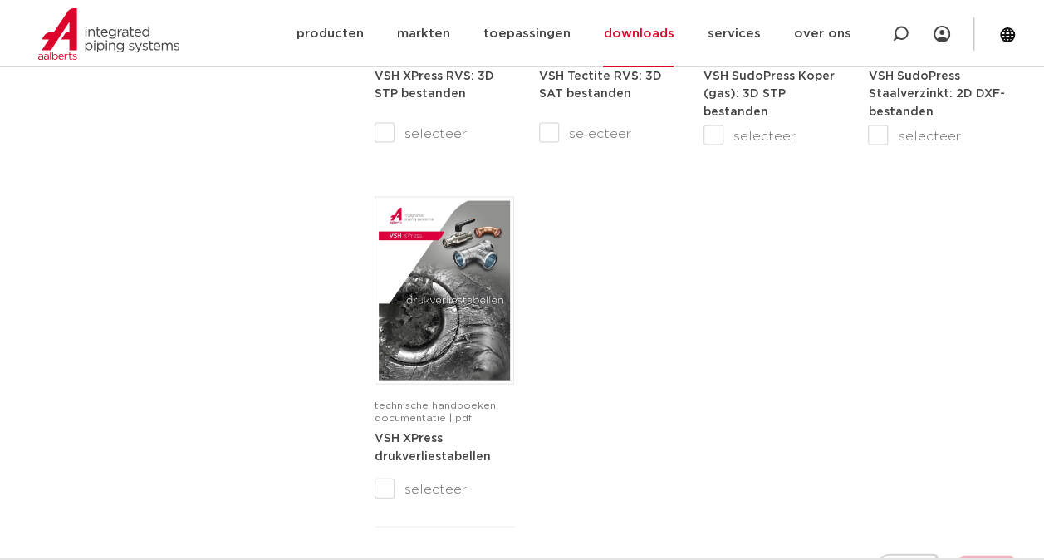
scroll to position [1523, 0]
